Goal: Find specific page/section: Find specific page/section

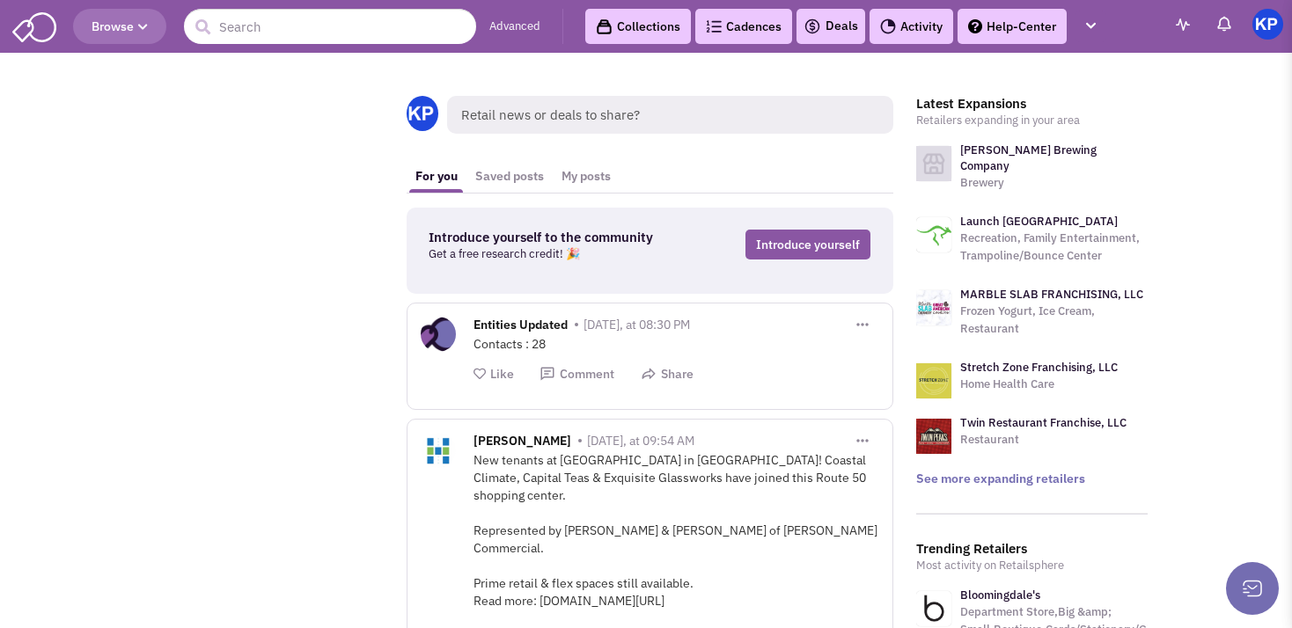
click at [824, 27] on link "Deals" at bounding box center [830, 26] width 55 height 21
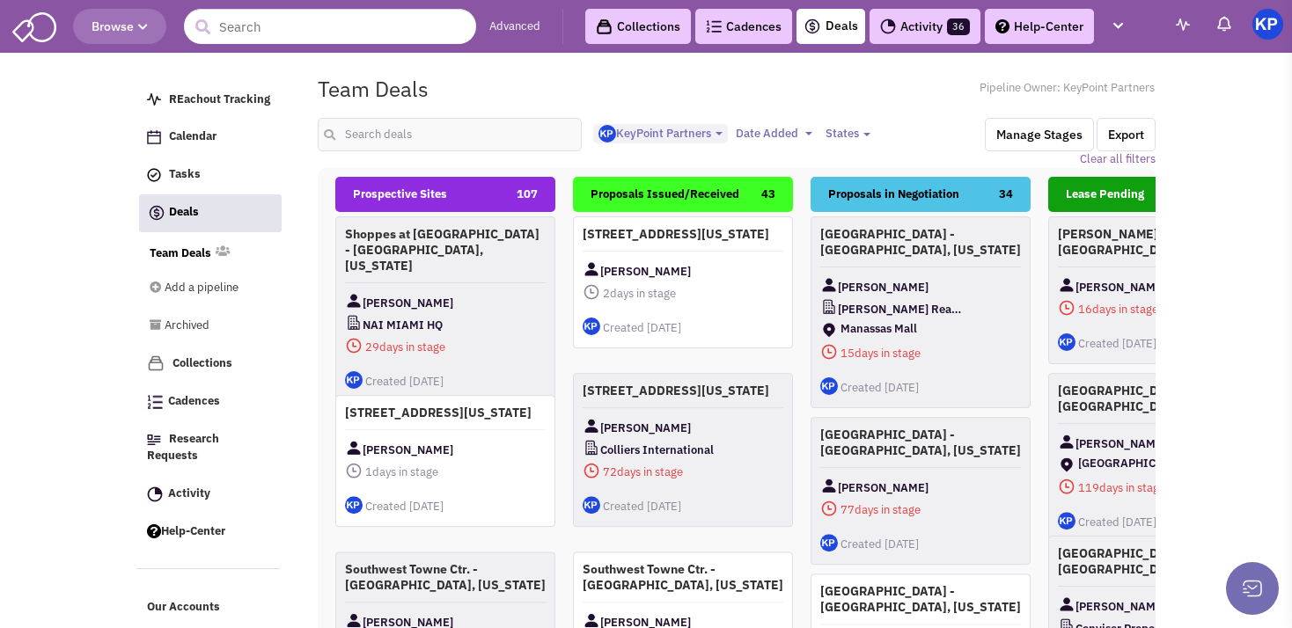
select select "1900"
select select
click at [403, 125] on input "text" at bounding box center [450, 134] width 264 height 33
type input "eagle creek"
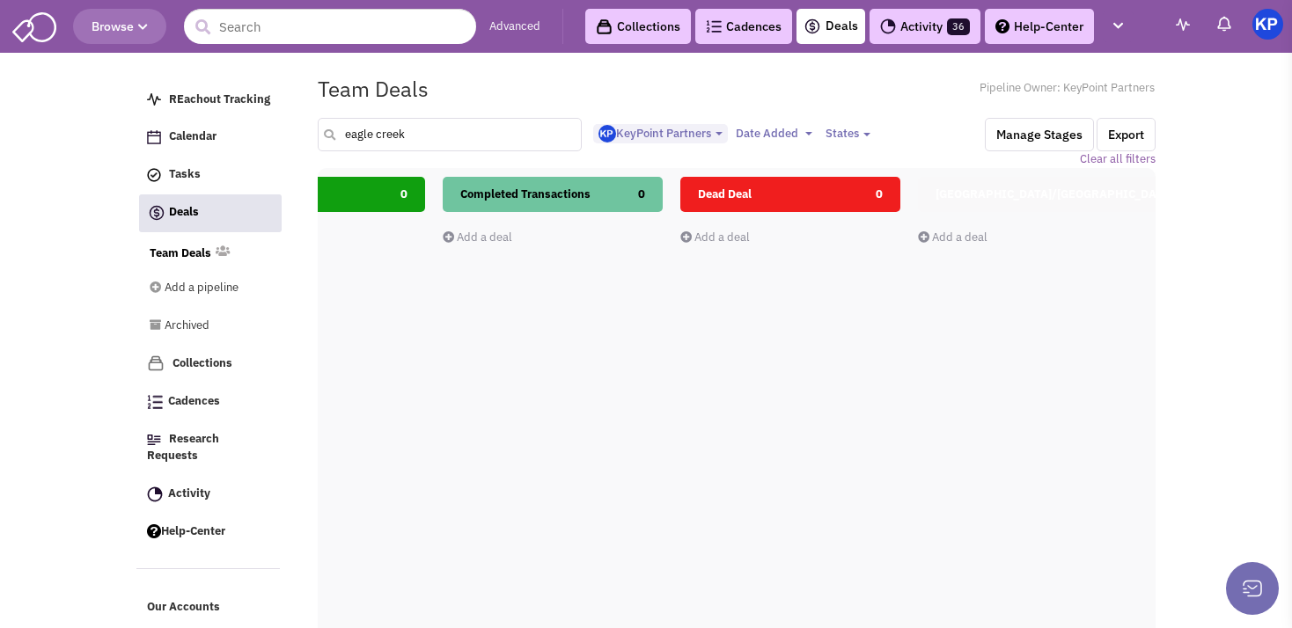
scroll to position [0, 844]
click at [917, 31] on link "Activity 36" at bounding box center [924, 26] width 111 height 35
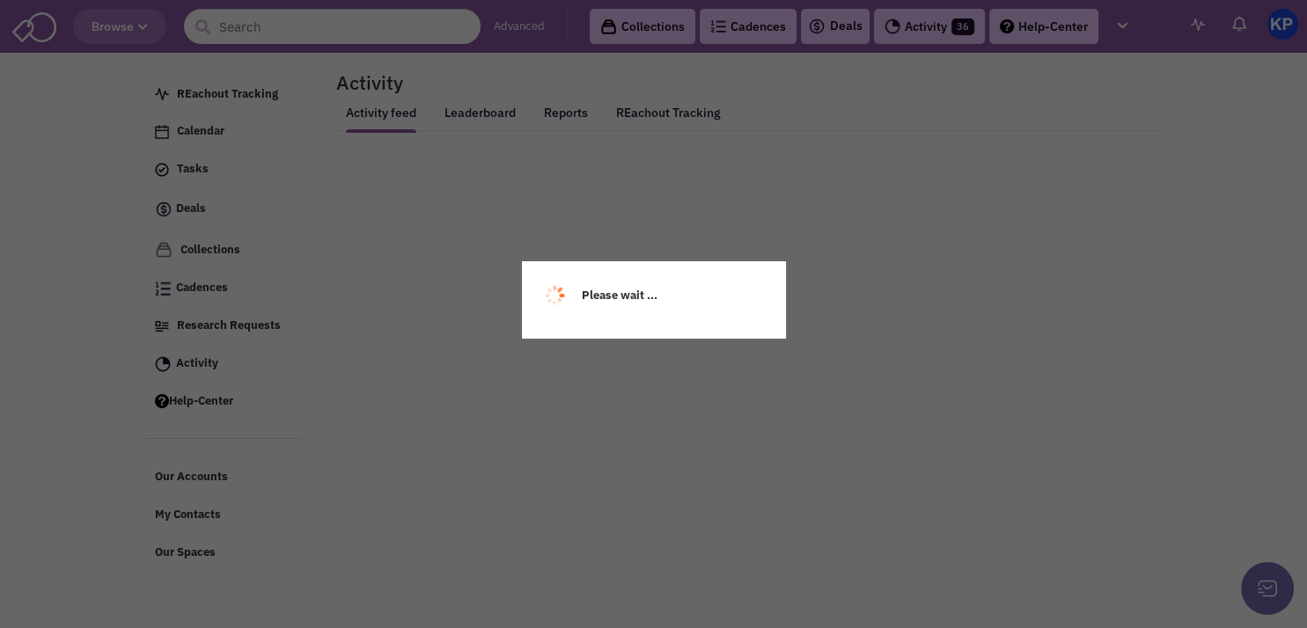
select select
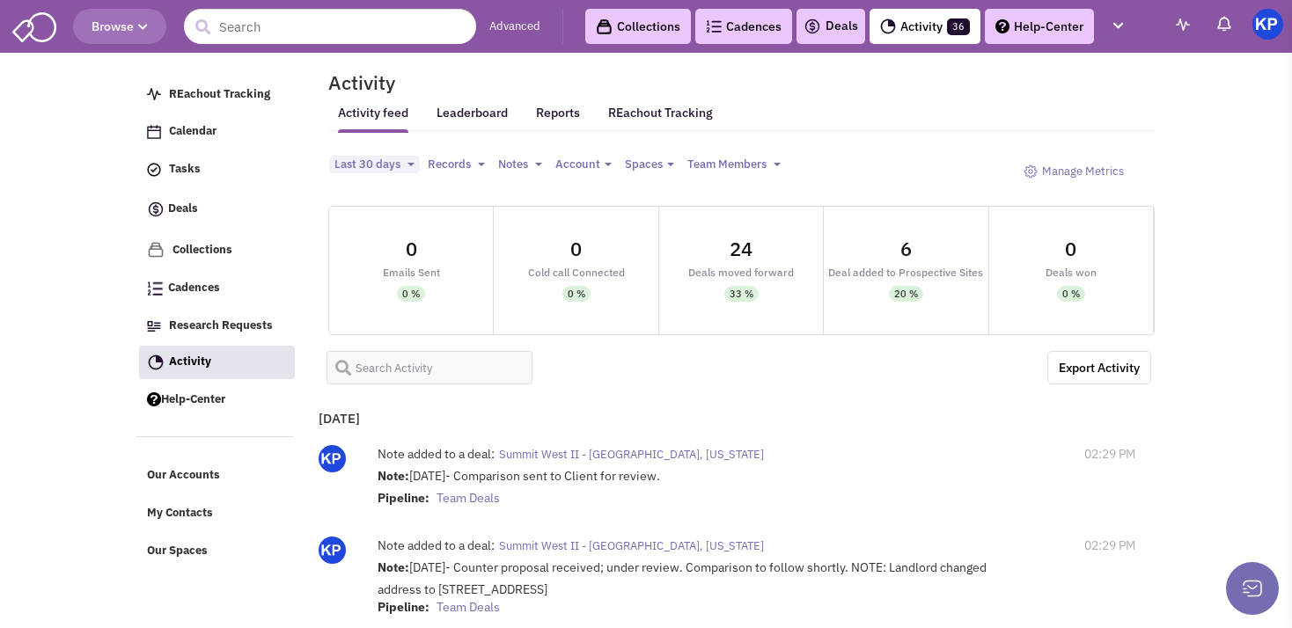
click at [833, 19] on link "Deals" at bounding box center [830, 26] width 55 height 21
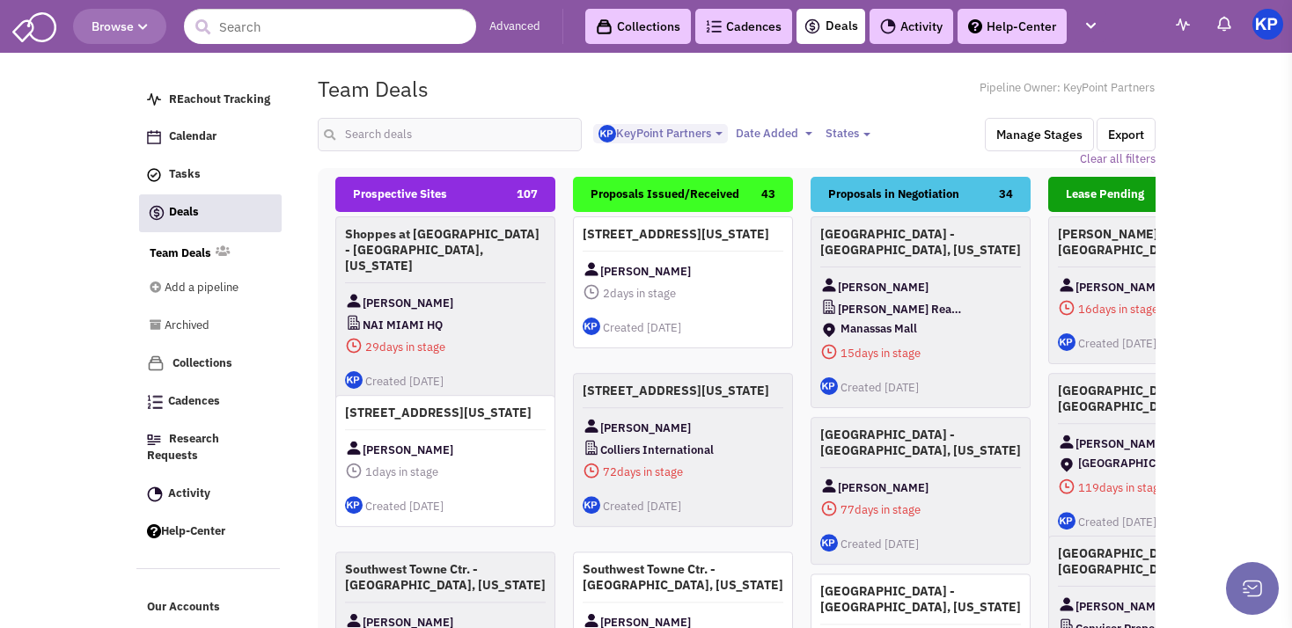
select select "1900"
select select
click at [368, 131] on input "text" at bounding box center [450, 134] width 264 height 33
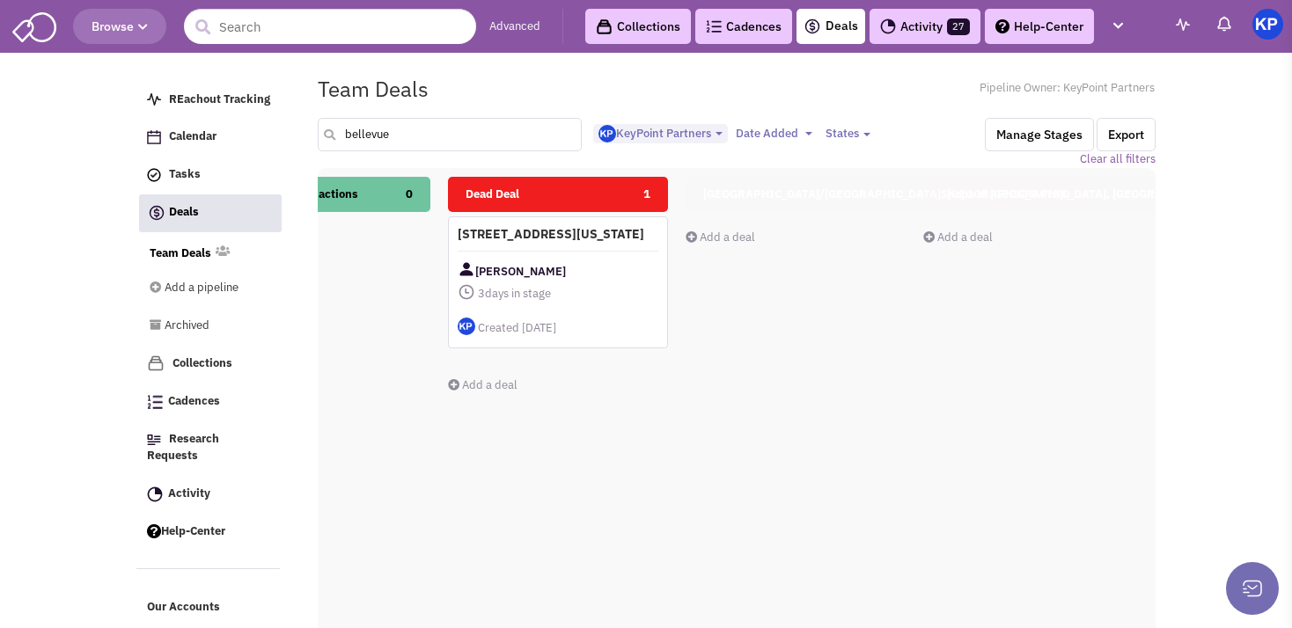
scroll to position [0, 1081]
drag, startPoint x: 414, startPoint y: 119, endPoint x: 319, endPoint y: 121, distance: 95.1
click at [319, 121] on input "bellevue" at bounding box center [450, 134] width 264 height 33
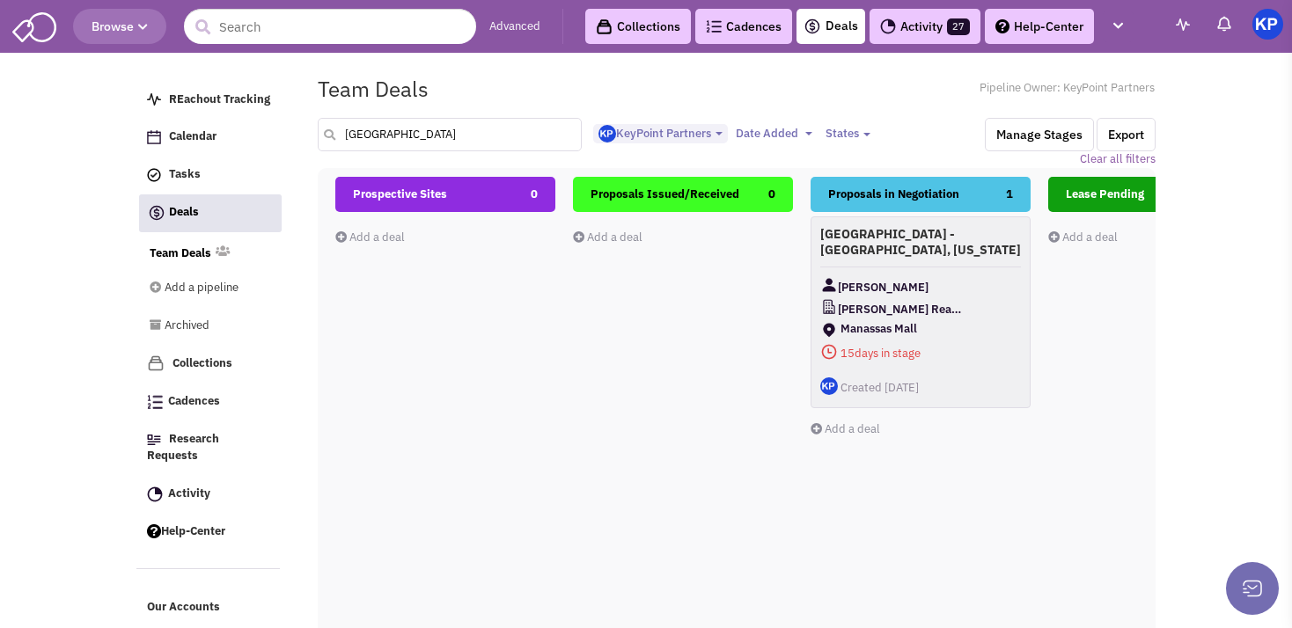
drag, startPoint x: 411, startPoint y: 135, endPoint x: 329, endPoint y: 135, distance: 81.8
click at [329, 135] on input "manassas" at bounding box center [450, 134] width 264 height 33
type input "corona"
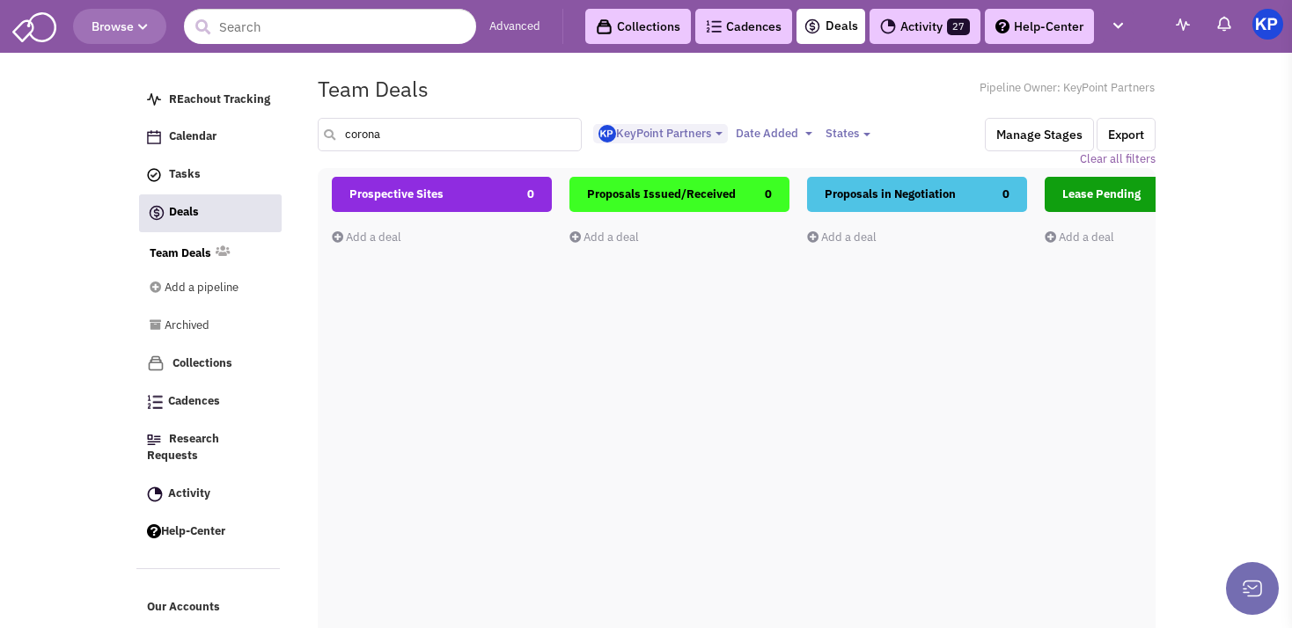
scroll to position [0, 0]
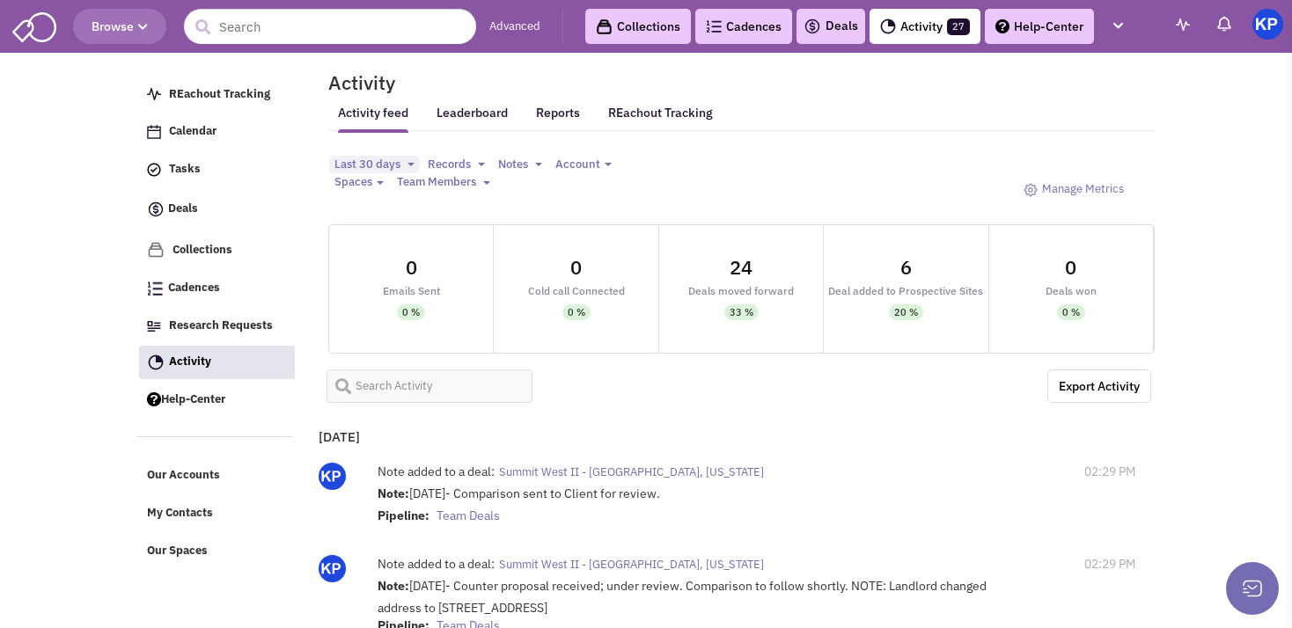
select select
